Goal: Find specific page/section: Find specific page/section

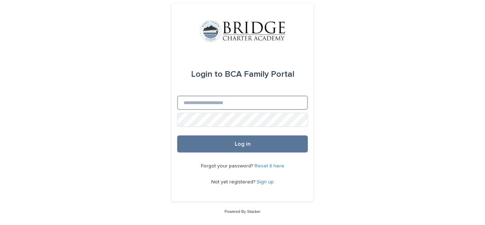
click at [222, 97] on input "Email" at bounding box center [242, 103] width 131 height 14
type input "**********"
click at [177, 135] on button "Log in" at bounding box center [242, 143] width 131 height 17
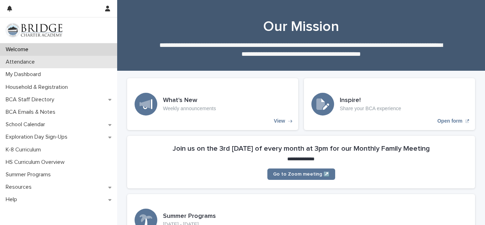
click at [31, 65] on p "Attendance" at bounding box center [22, 62] width 38 height 7
